Goal: Information Seeking & Learning: Learn about a topic

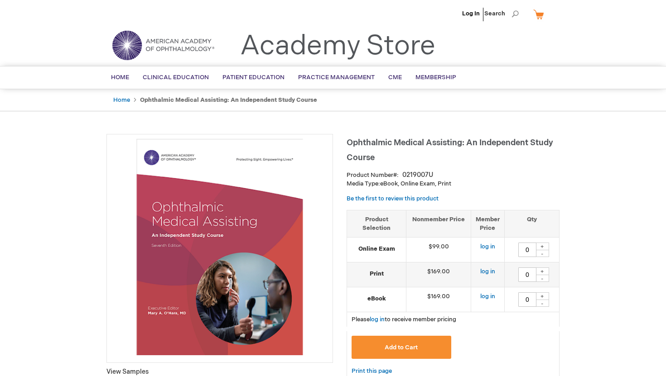
click at [352, 228] on th "Product Selection" at bounding box center [376, 223] width 59 height 27
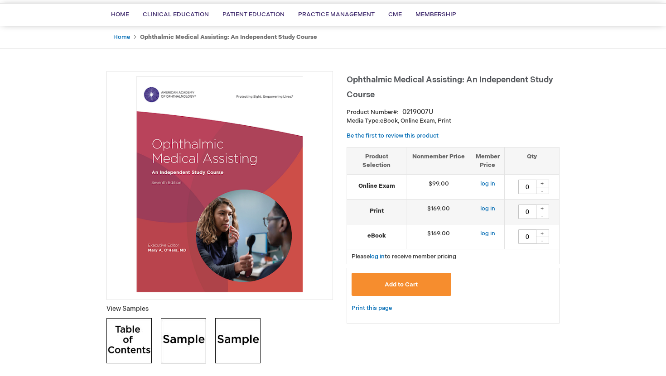
scroll to position [164, 0]
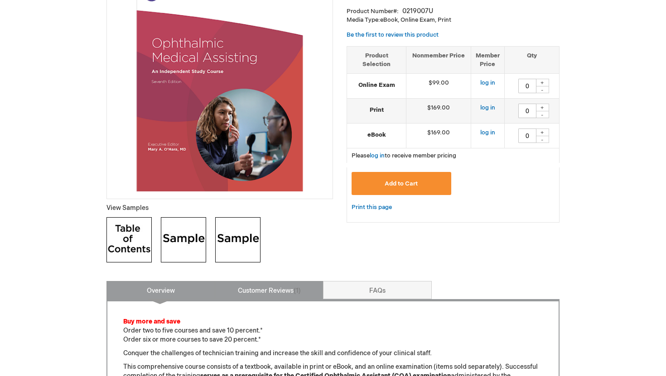
click at [282, 292] on link "Customer Reviews 1" at bounding box center [269, 290] width 109 height 18
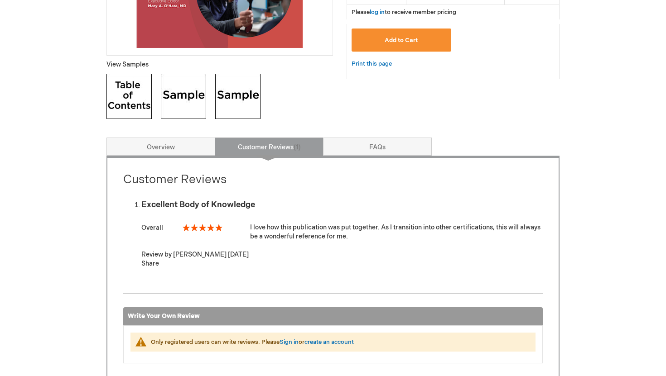
scroll to position [294, 0]
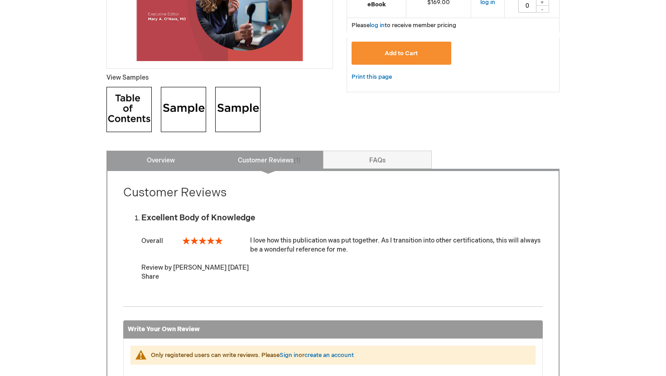
click at [181, 160] on link "Overview" at bounding box center [160, 160] width 109 height 18
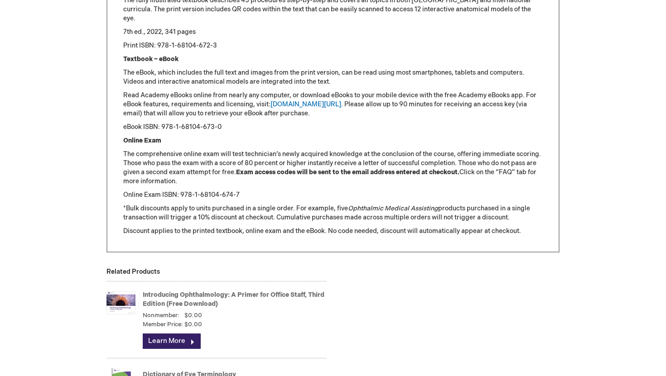
scroll to position [1103, 0]
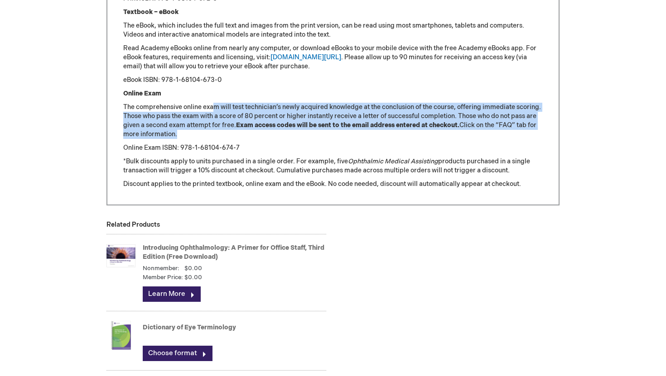
drag, startPoint x: 213, startPoint y: 108, endPoint x: 227, endPoint y: 134, distance: 29.0
click at [227, 134] on p "The comprehensive online exam will test technician’s newly acquired knowledge a…" at bounding box center [332, 121] width 419 height 36
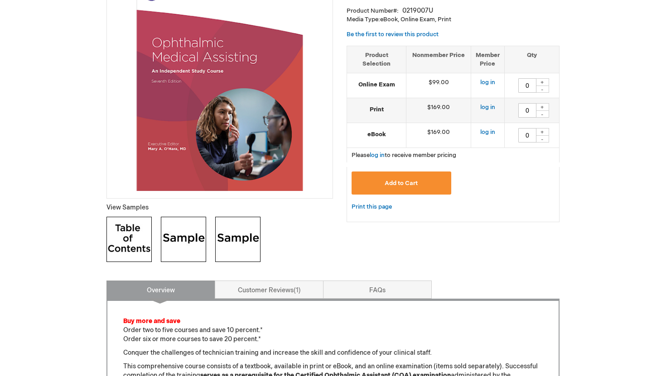
scroll to position [192, 0]
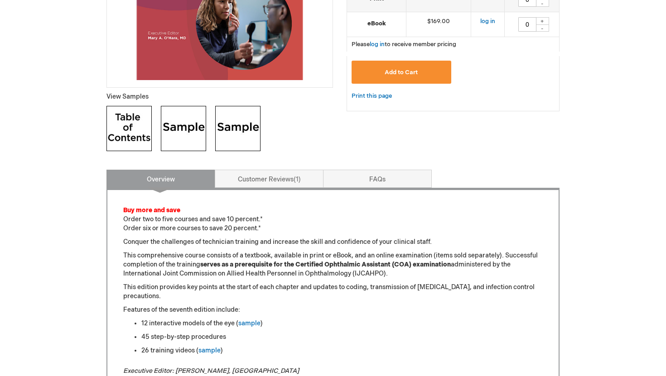
scroll to position [356, 0]
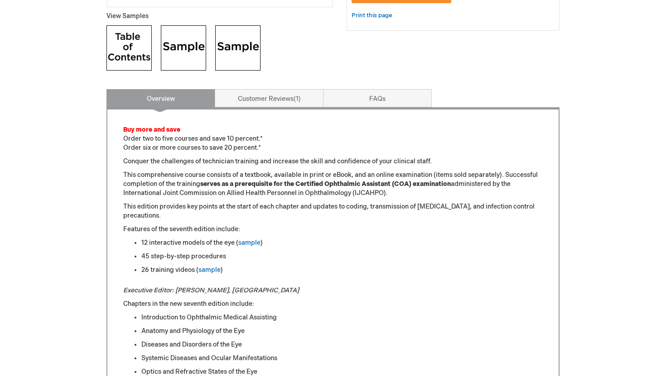
click at [315, 166] on p "Conquer the challenges of technician training and increase the skill and confid…" at bounding box center [332, 161] width 419 height 9
drag, startPoint x: 318, startPoint y: 162, endPoint x: 321, endPoint y: 168, distance: 7.3
click at [325, 177] on p "This comprehensive course consists of a textbook, available in print or eBook, …" at bounding box center [332, 184] width 419 height 27
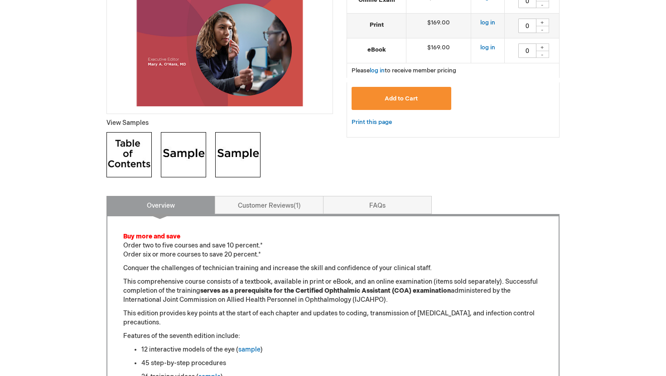
scroll to position [80, 0]
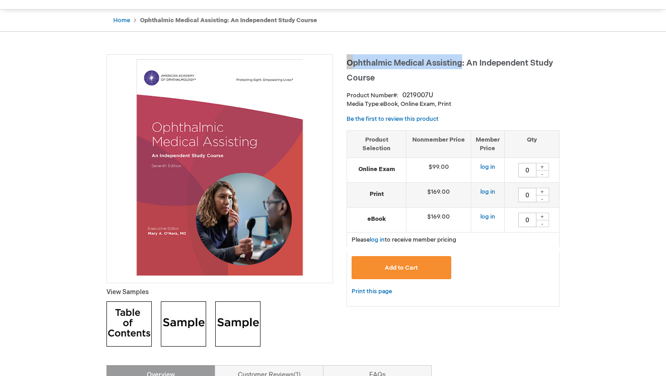
drag, startPoint x: 347, startPoint y: 61, endPoint x: 462, endPoint y: 62, distance: 115.5
click at [462, 62] on span "Ophthalmic Medical Assisting: An Independent Study Course" at bounding box center [449, 70] width 206 height 24
copy span "Ophthalmic Medical Assisting"
